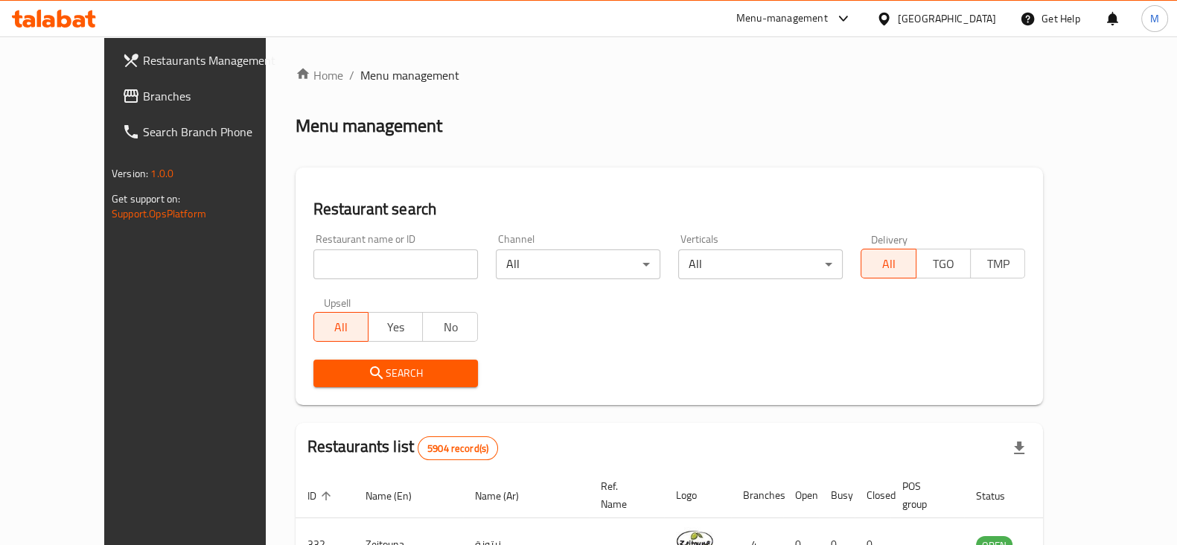
click at [313, 258] on input "search" at bounding box center [395, 264] width 165 height 30
type input "ping"
click button "Search" at bounding box center [395, 374] width 165 height 28
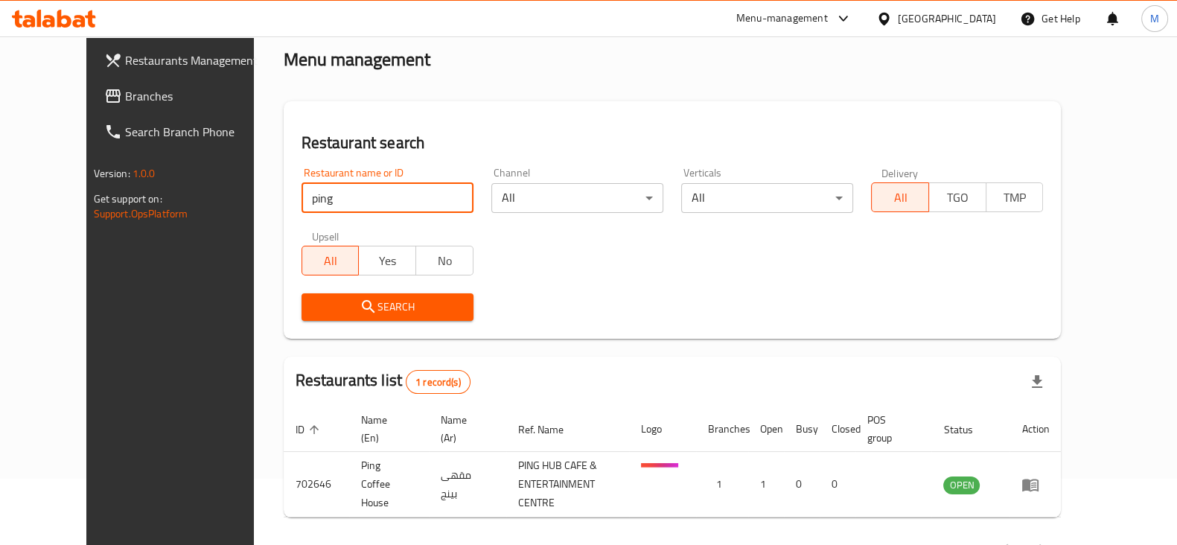
scroll to position [107, 0]
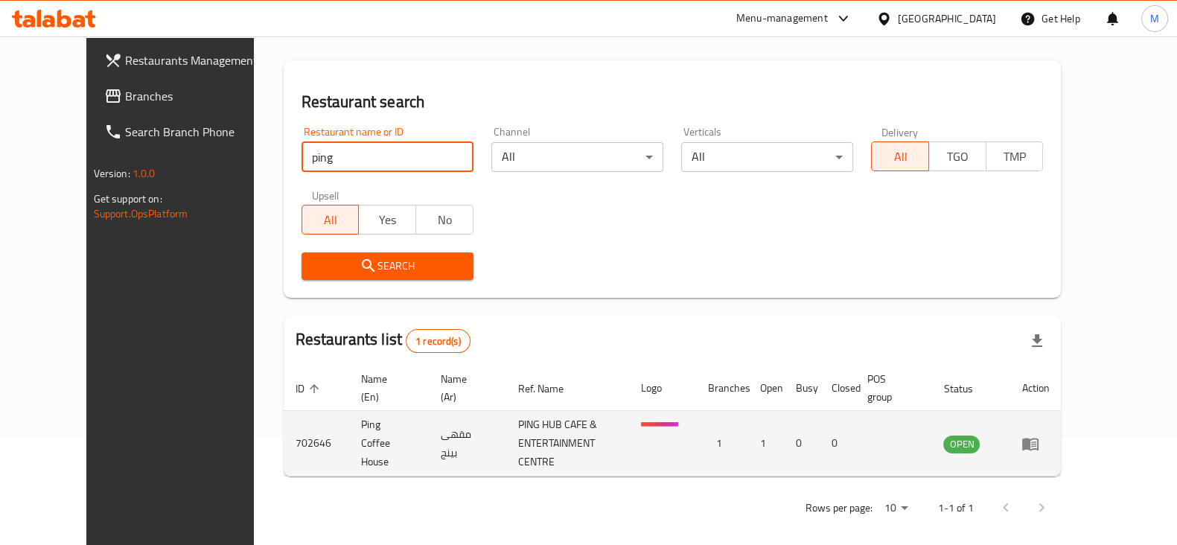
click at [1039, 439] on icon "enhanced table" at bounding box center [1030, 444] width 18 height 18
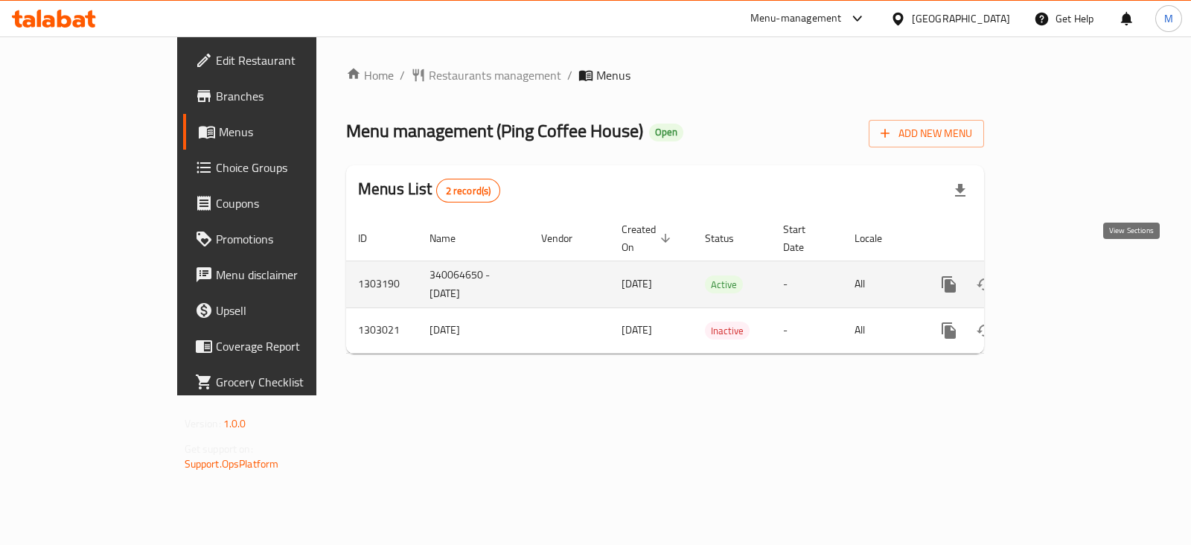
click at [1065, 275] on icon "enhanced table" at bounding box center [1057, 284] width 18 height 18
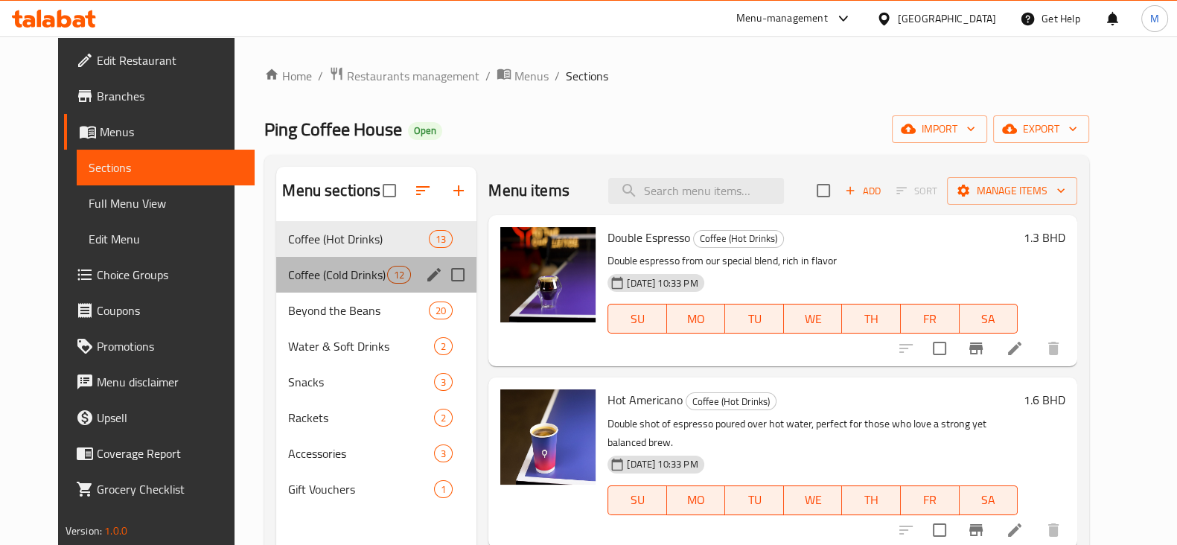
click at [311, 260] on div "Coffee (Cold Drinks) 12" at bounding box center [376, 275] width 200 height 36
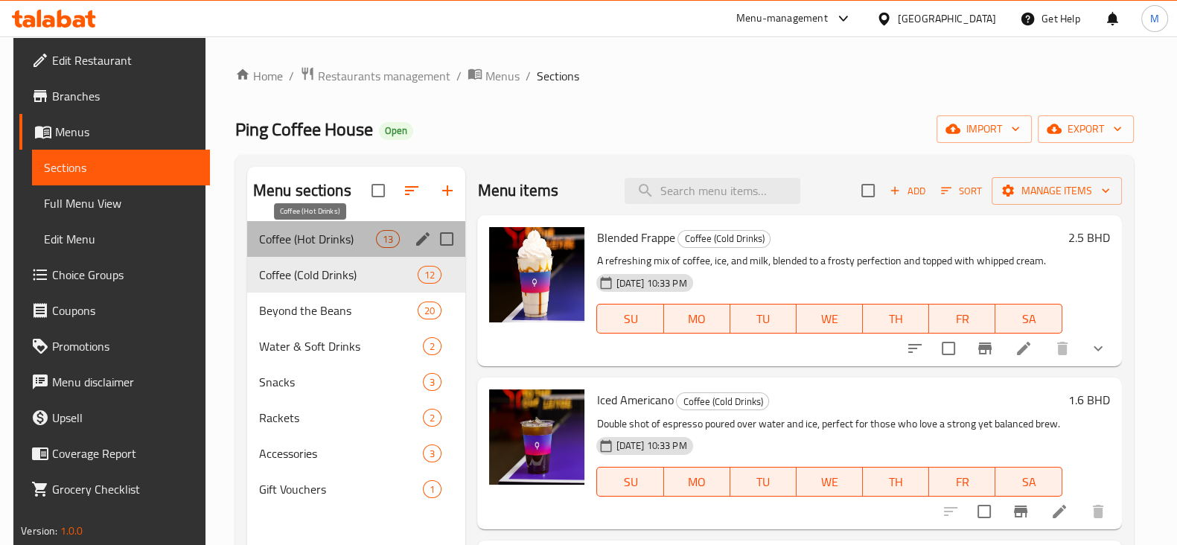
click at [309, 236] on span "Coffee (Hot Drinks)" at bounding box center [317, 239] width 117 height 18
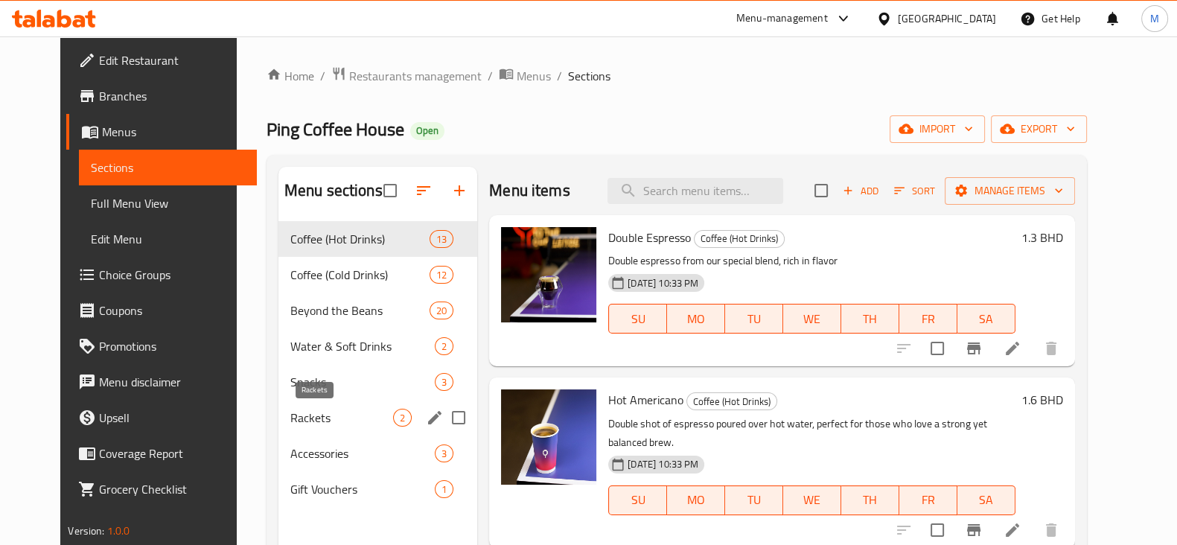
click at [311, 418] on span "Rackets" at bounding box center [341, 418] width 103 height 18
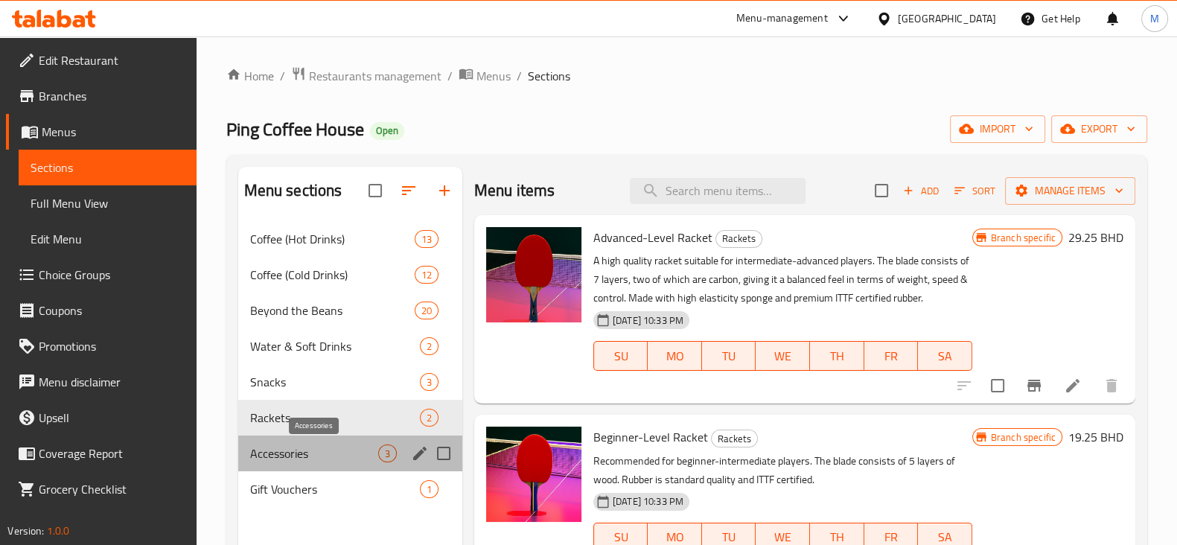
click at [309, 445] on span "Accessories" at bounding box center [314, 453] width 128 height 18
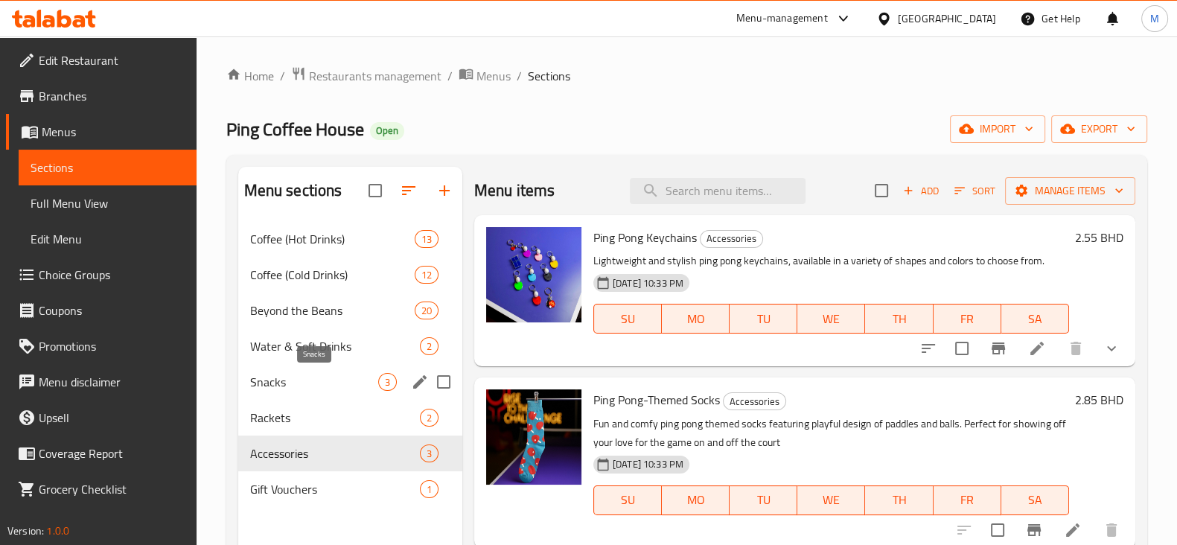
click at [306, 383] on span "Snacks" at bounding box center [314, 382] width 128 height 18
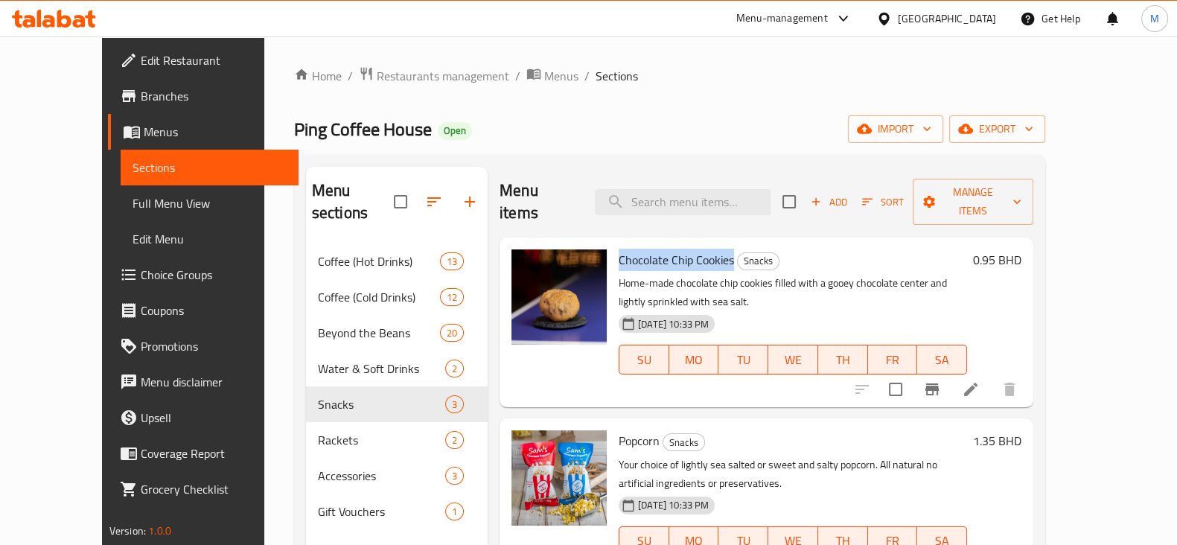
drag, startPoint x: 594, startPoint y: 239, endPoint x: 708, endPoint y: 240, distance: 113.9
click at [708, 249] on h6 "Chocolate Chip Cookies Snacks" at bounding box center [793, 259] width 348 height 21
copy span "Chocolate Chip Cookies"
